Goal: Task Accomplishment & Management: Complete application form

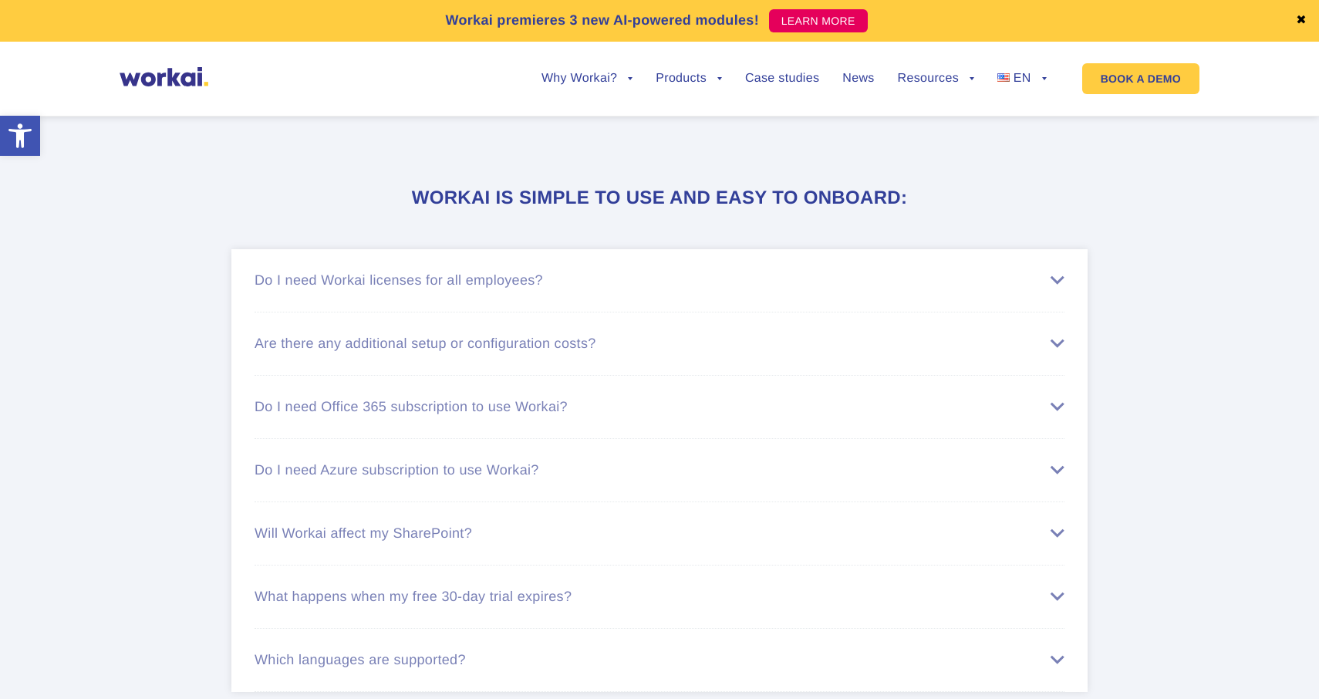
scroll to position [9548, 0]
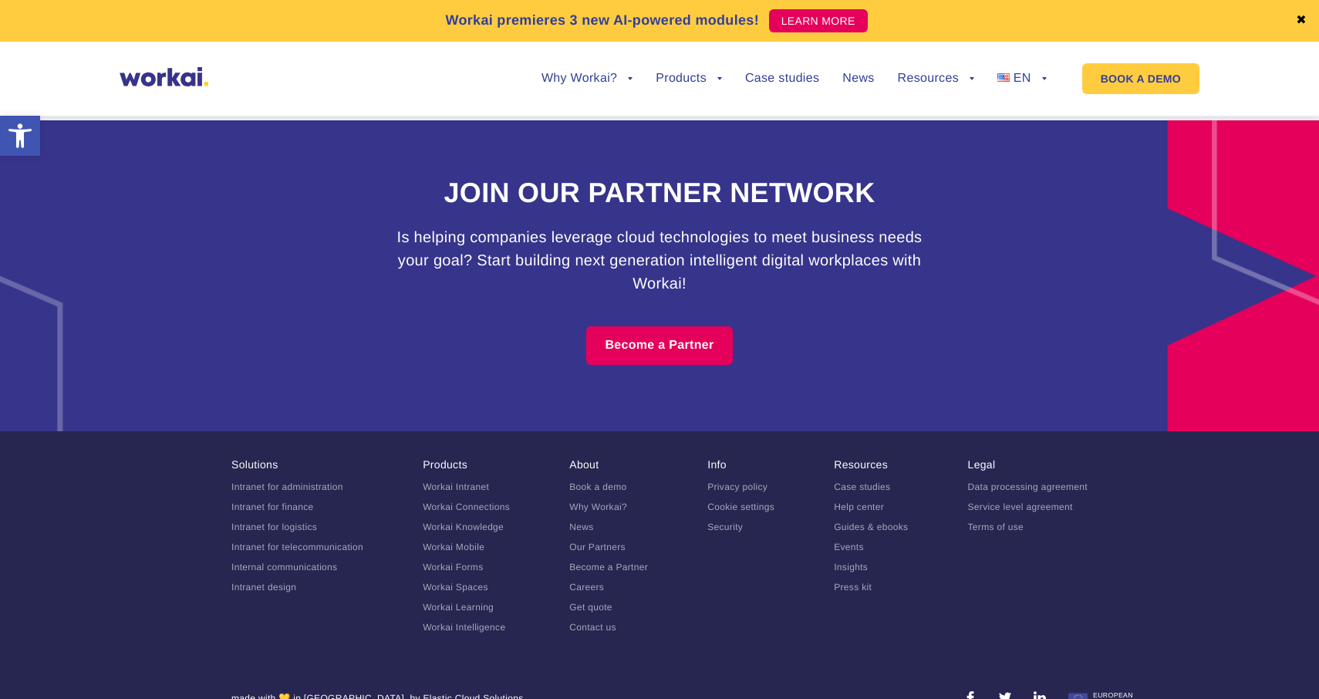
click at [584, 582] on link "Careers" at bounding box center [586, 587] width 35 height 11
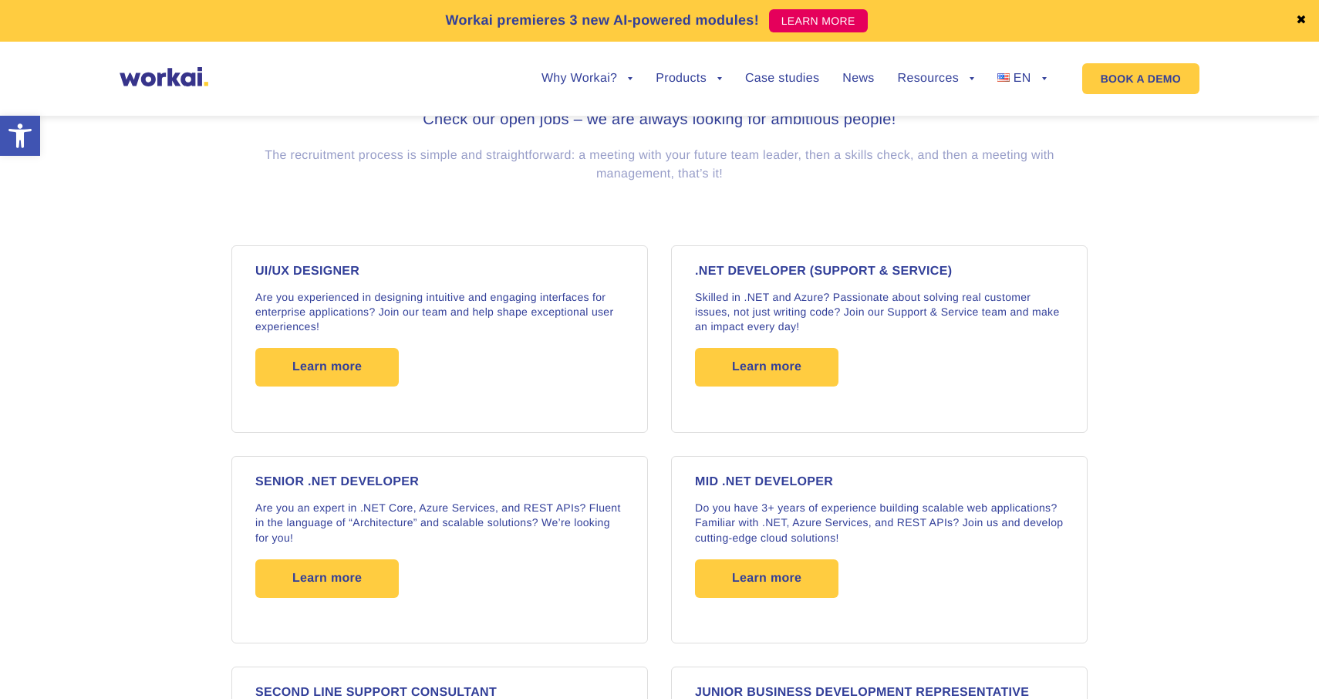
scroll to position [1323, 0]
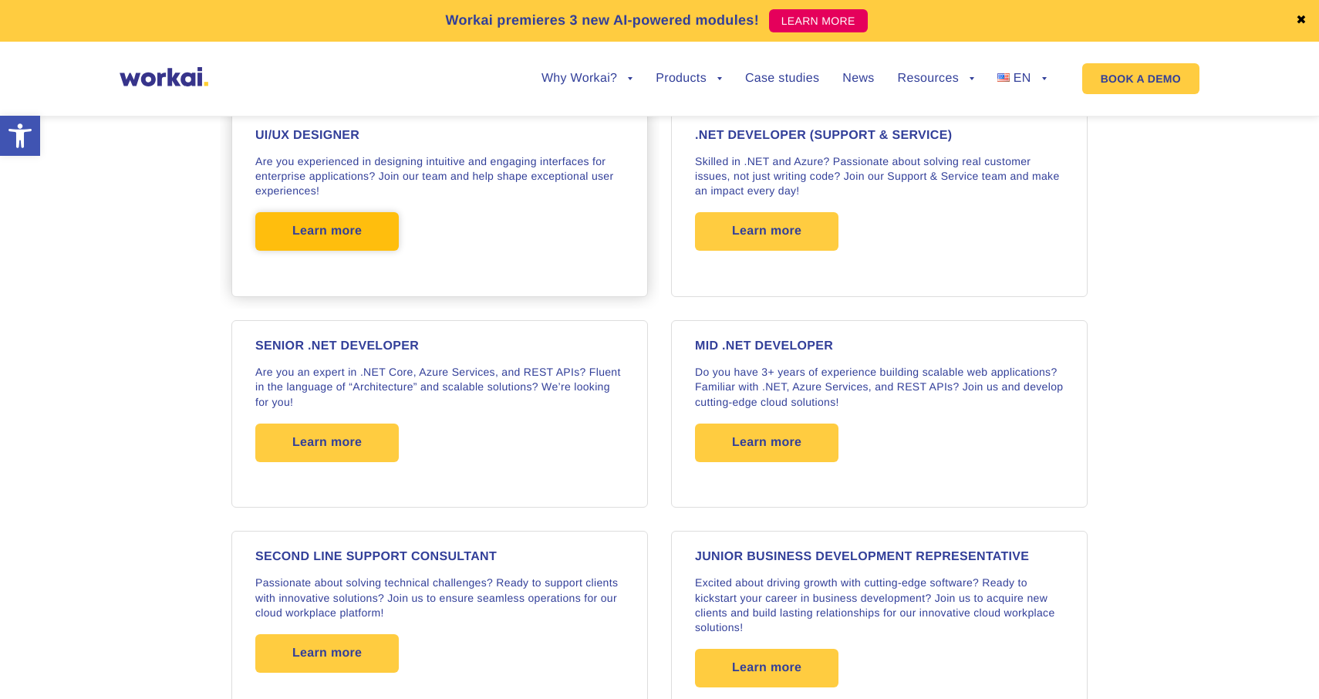
click at [323, 236] on span "Learn more" at bounding box center [326, 231] width 69 height 39
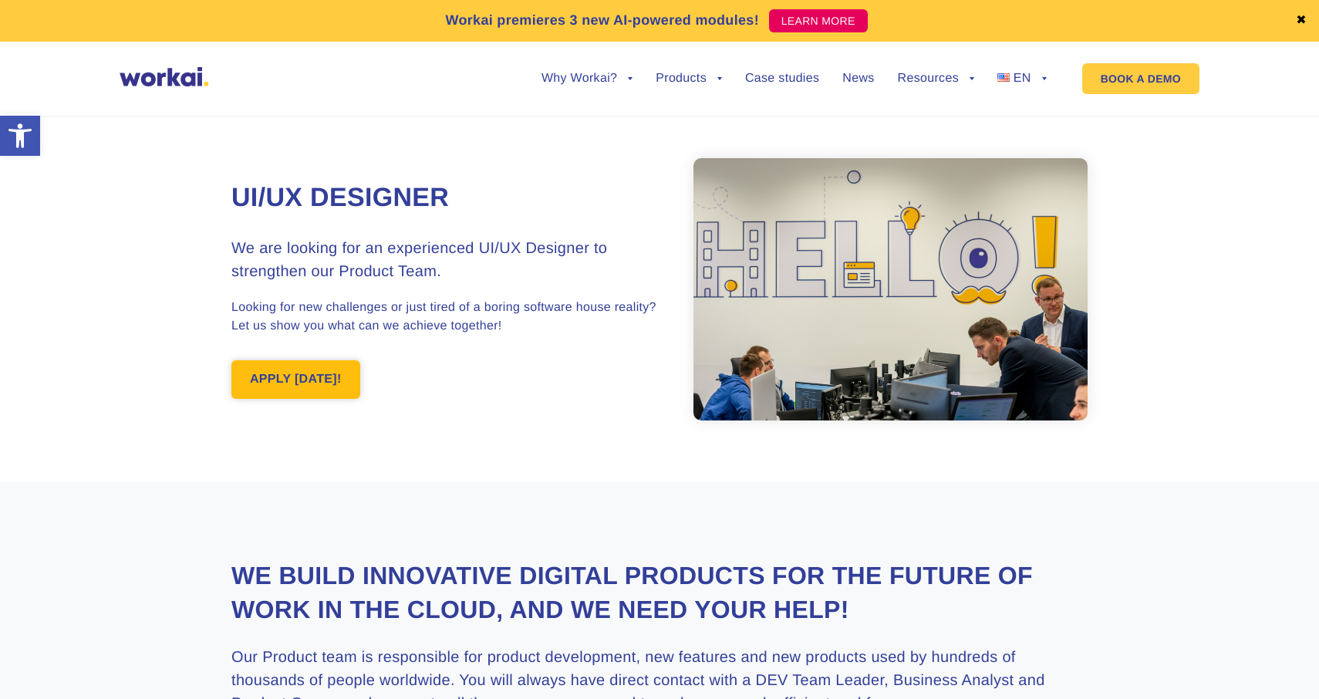
click at [284, 380] on link "APPLY [DATE]!" at bounding box center [295, 379] width 129 height 39
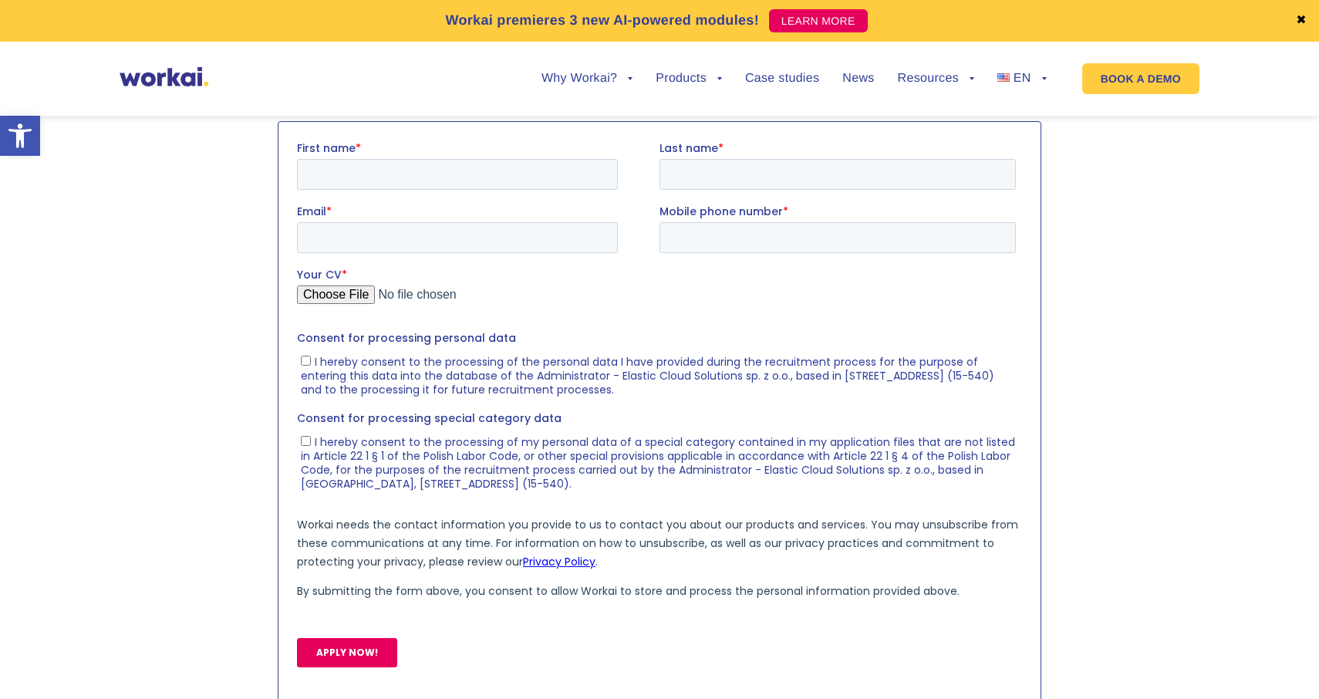
scroll to position [1612, 0]
drag, startPoint x: 619, startPoint y: 375, endPoint x: 782, endPoint y: 377, distance: 163.5
click at [782, 378] on span "I hereby consent to the processing of the personal data I have provided during …" at bounding box center [647, 374] width 693 height 43
copy span "Elastic Cloud Solutions sp. z o.o"
